Goal: Communication & Community: Answer question/provide support

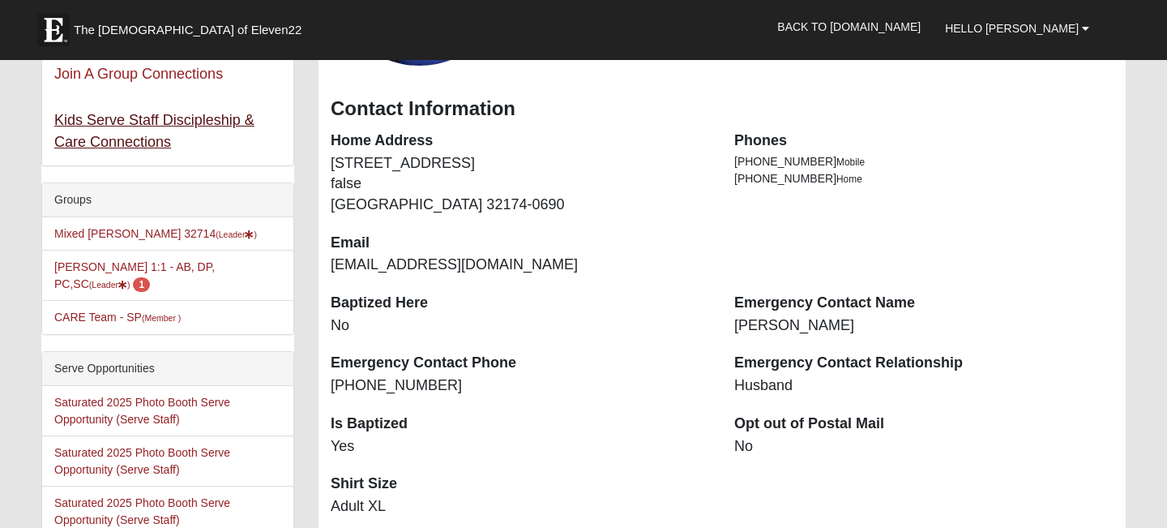
scroll to position [263, 0]
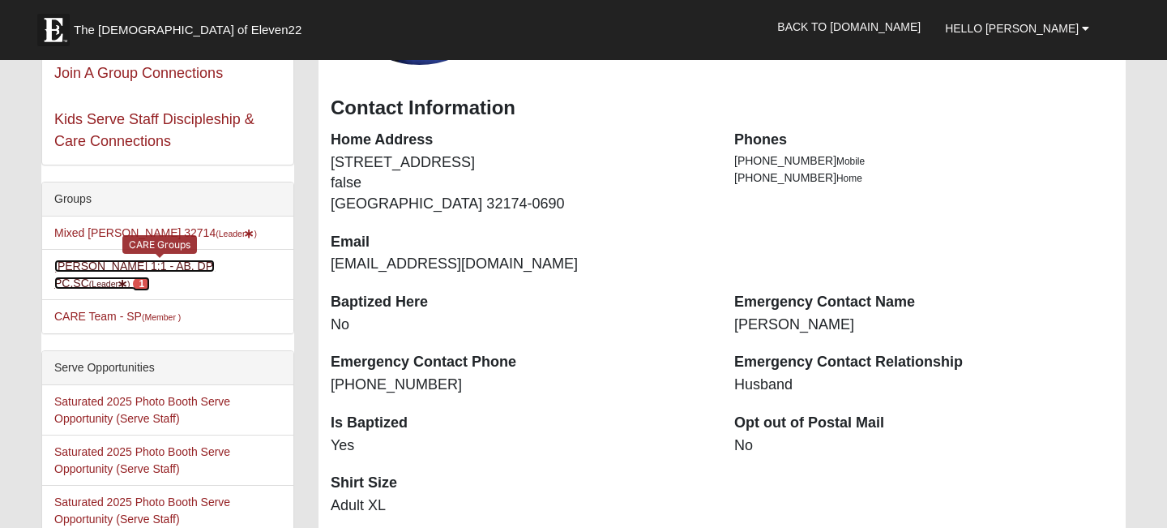
click at [199, 268] on link "[PERSON_NAME] 1:1 - AB, DP, PC,SC (Leader ) 1" at bounding box center [134, 274] width 161 height 30
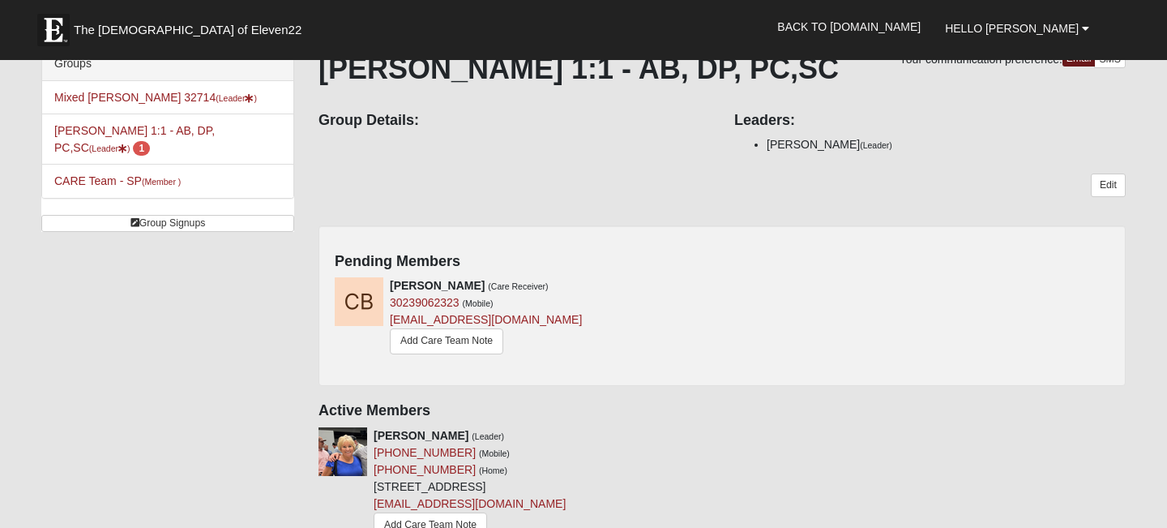
scroll to position [41, 0]
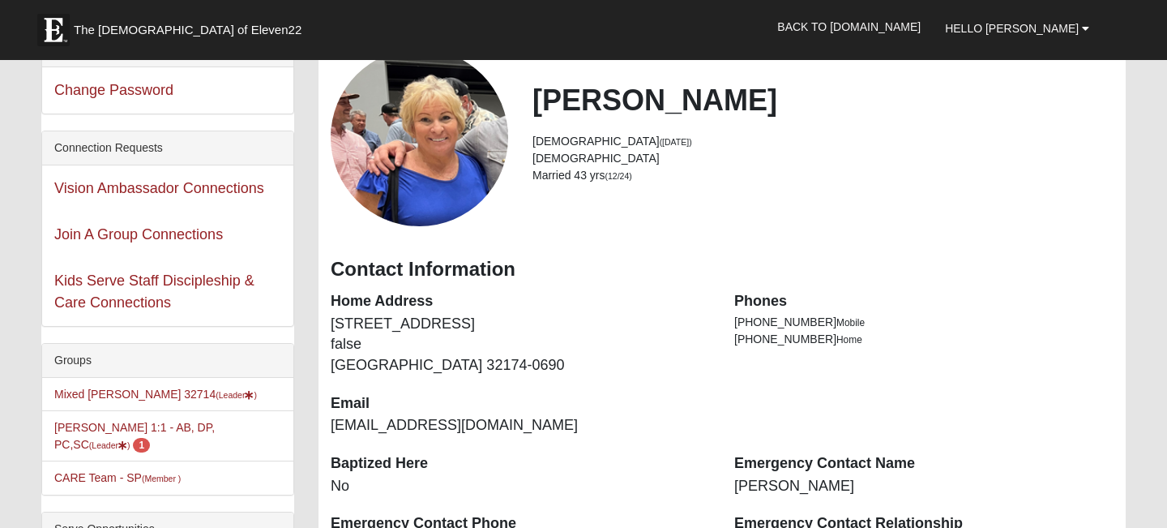
scroll to position [103, 0]
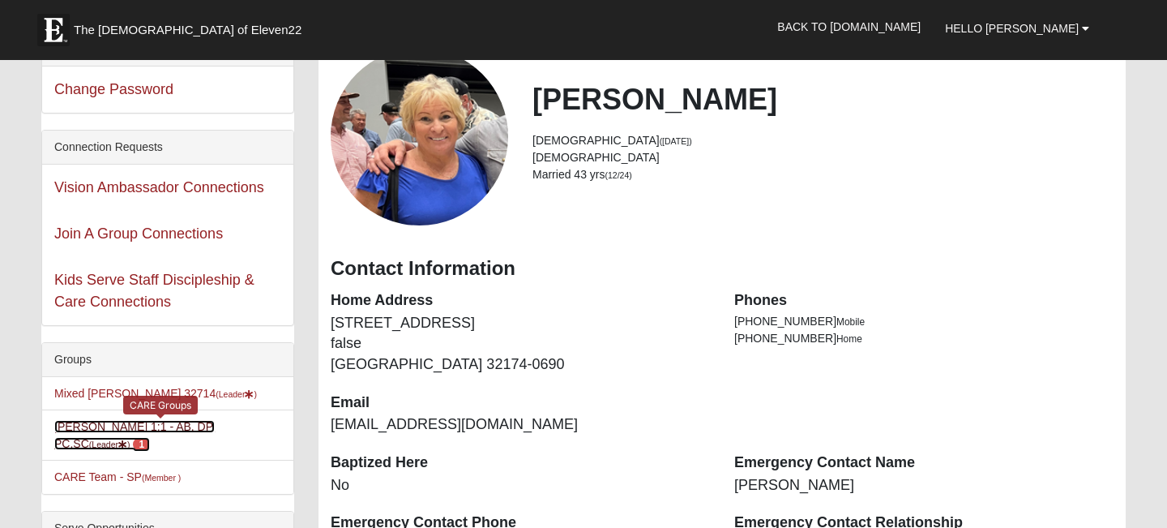
click at [203, 424] on link "Anne Tracy 1:1 - AB, DP, PC,SC (Leader ) 1" at bounding box center [134, 435] width 161 height 30
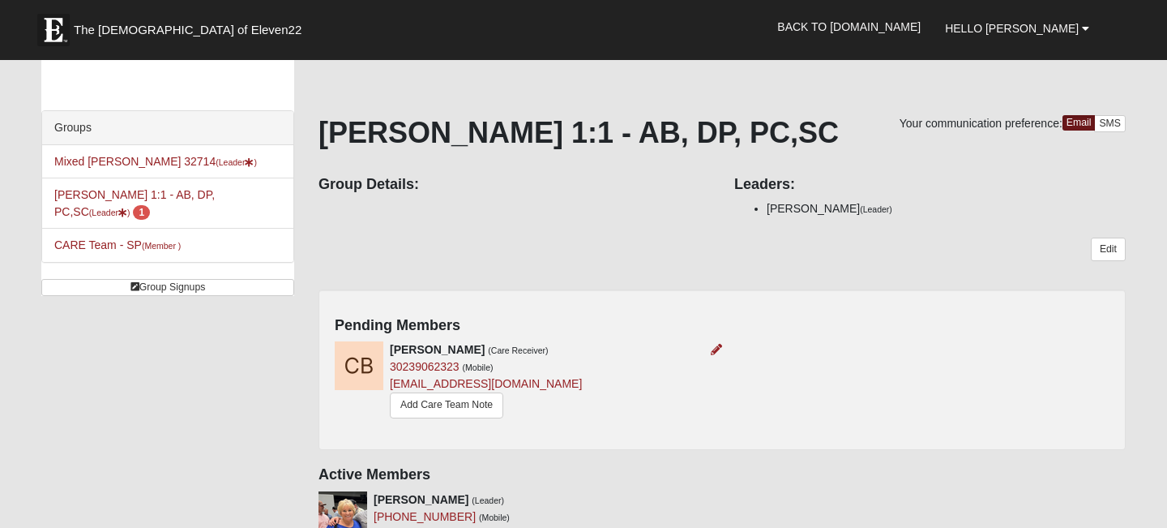
scroll to position [44, 0]
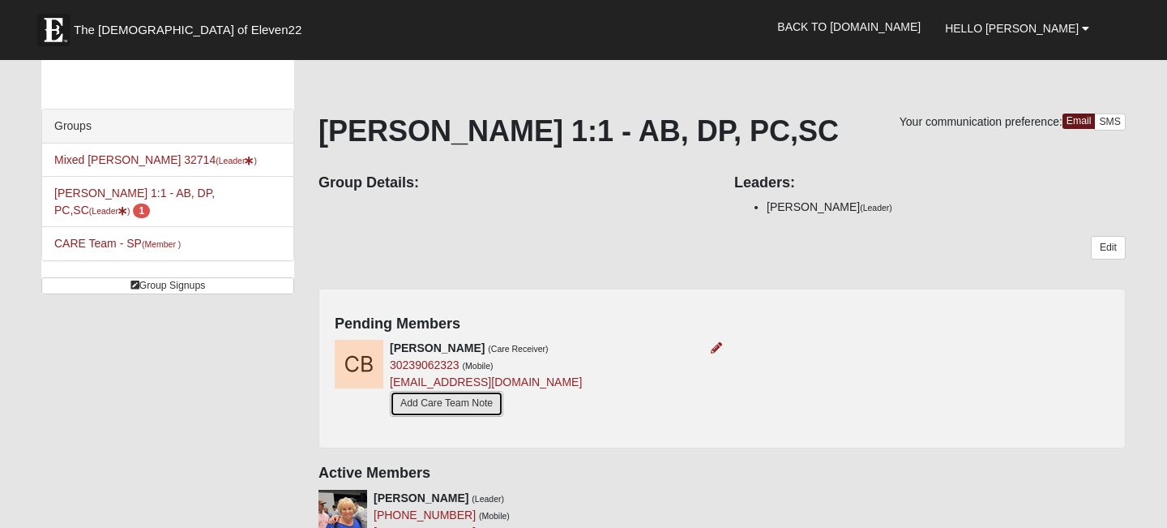
click at [468, 402] on link "Add Care Team Note" at bounding box center [446, 403] width 113 height 25
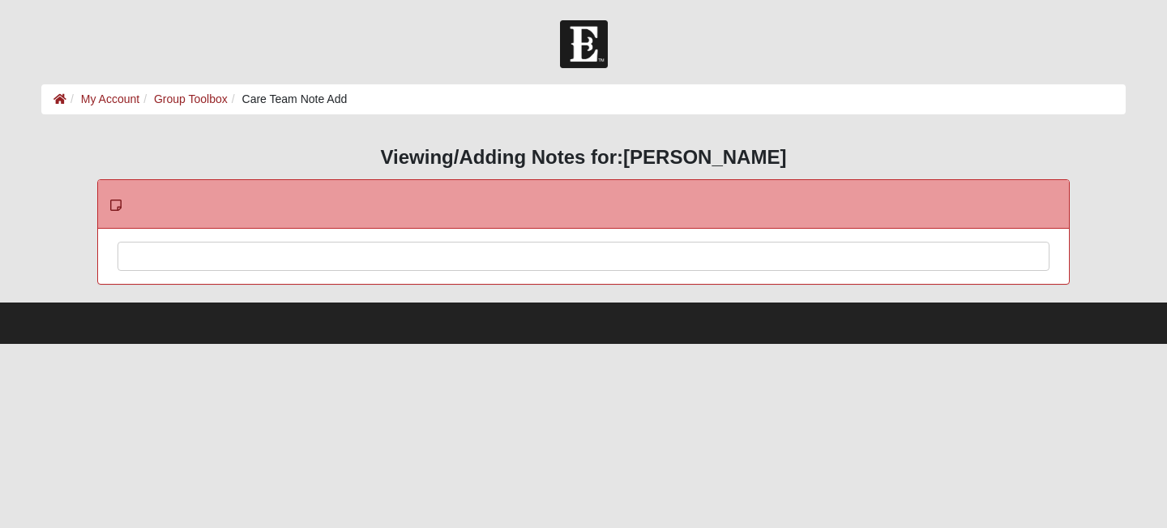
click at [391, 260] on div at bounding box center [583, 277] width 931 height 71
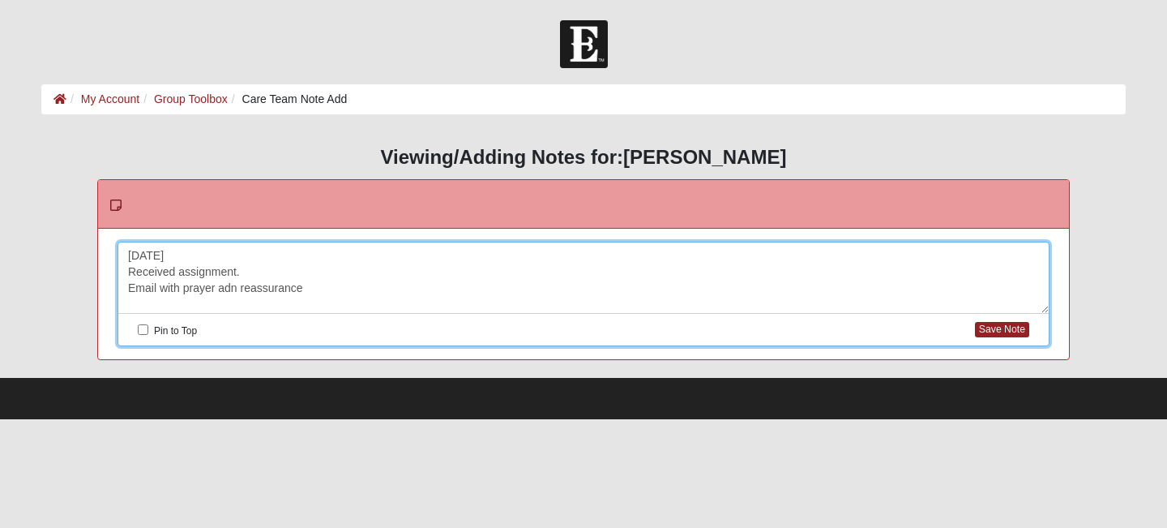
click at [238, 289] on div "9/5/25 Received assignment. Email with prayer adn reassurance" at bounding box center [583, 277] width 931 height 71
click at [319, 289] on div "9/5/25 Received assignment. Email with prayer and reassurance" at bounding box center [583, 277] width 931 height 71
click at [1014, 328] on button "Save Note" at bounding box center [1002, 329] width 54 height 15
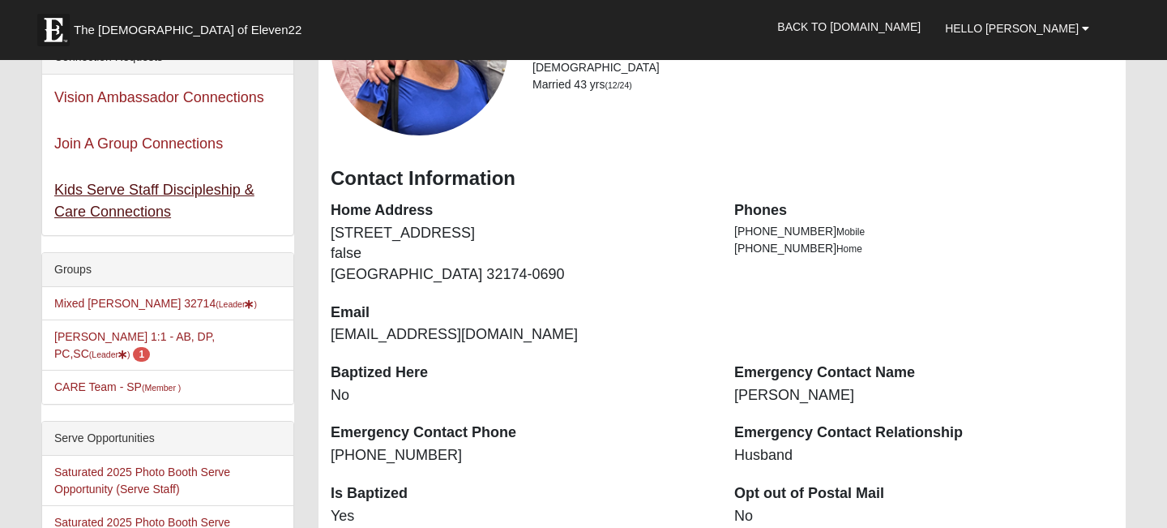
scroll to position [194, 0]
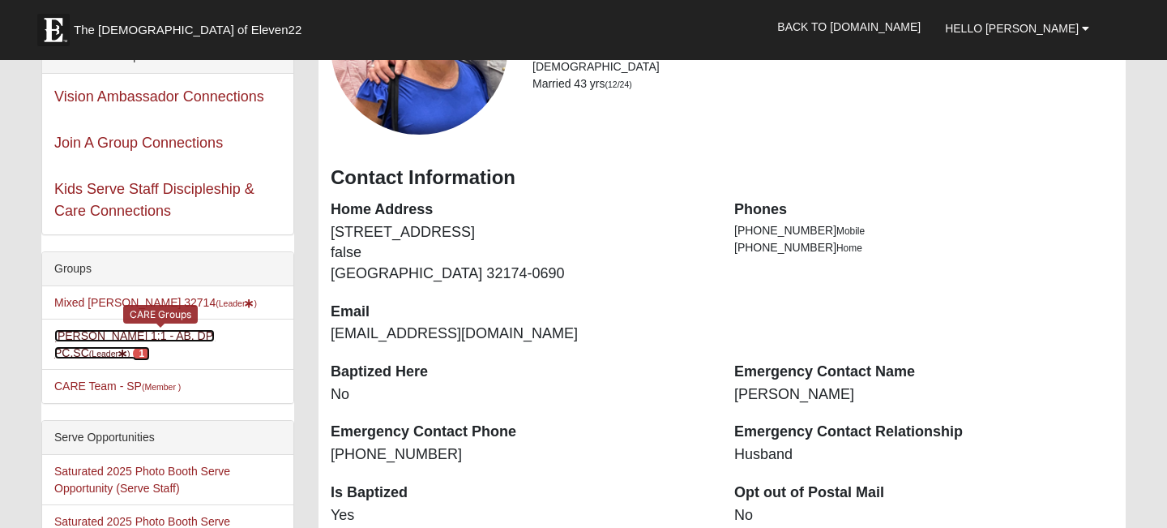
click at [140, 341] on link "Anne Tracy 1:1 - AB, DP, PC,SC (Leader ) 1" at bounding box center [134, 344] width 161 height 30
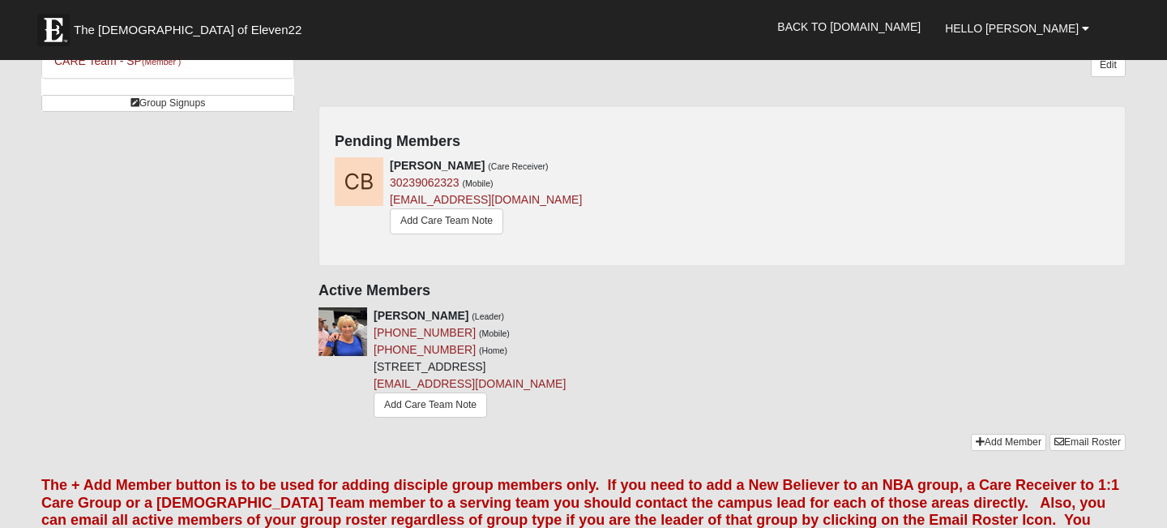
scroll to position [230, 0]
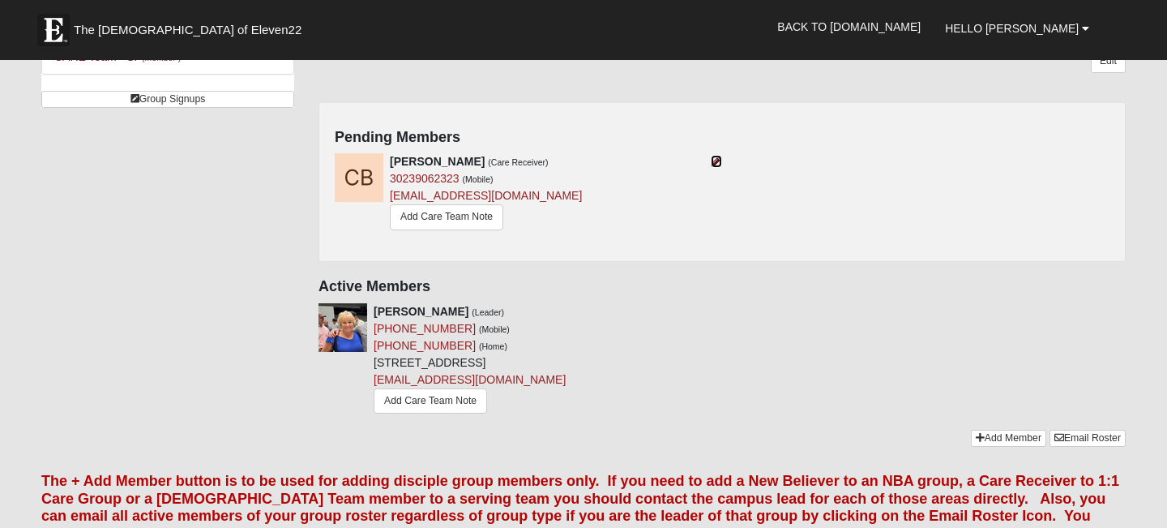
click at [721, 158] on icon at bounding box center [716, 161] width 11 height 11
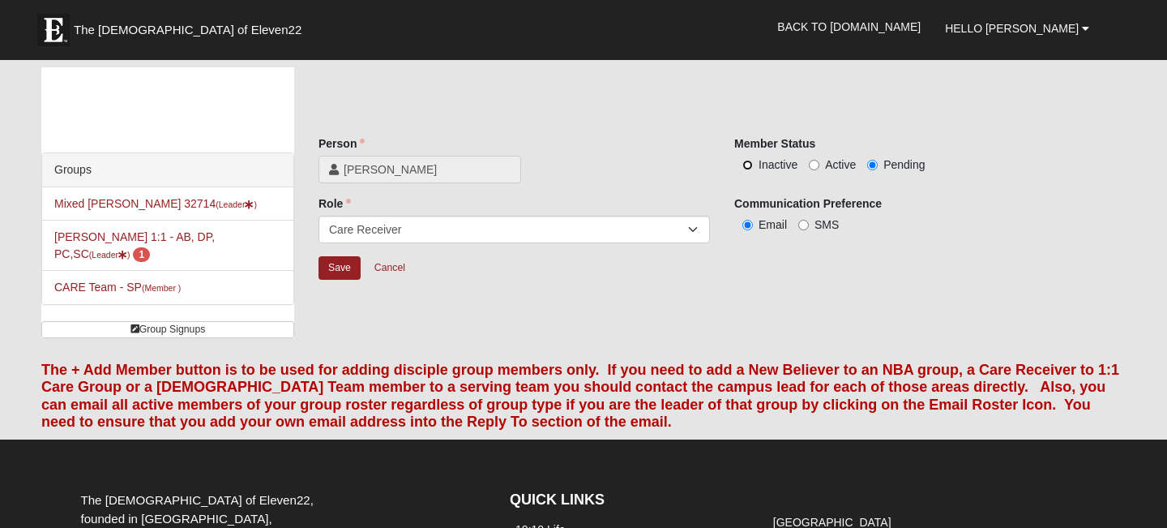
click at [750, 165] on input "Inactive" at bounding box center [748, 165] width 11 height 11
radio input "true"
